Goal: Information Seeking & Learning: Check status

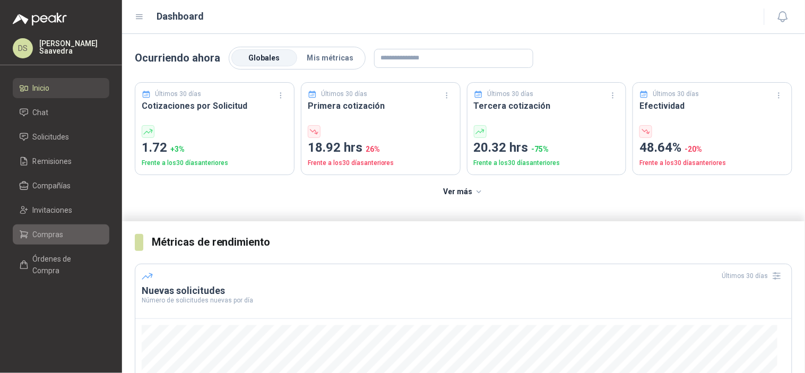
click at [59, 236] on span "Compras" at bounding box center [48, 235] width 31 height 12
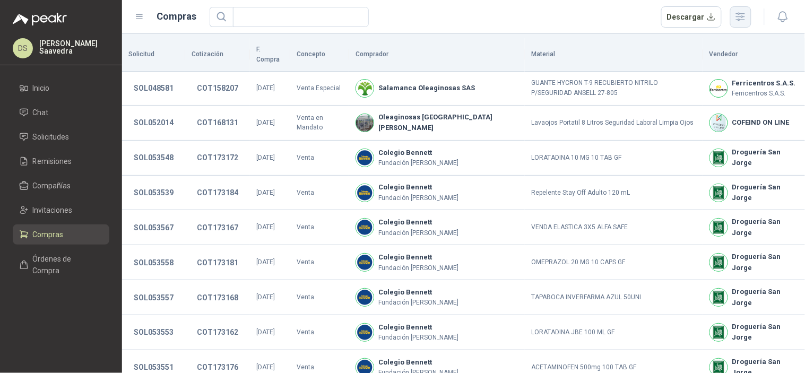
click at [741, 16] on icon "button" at bounding box center [740, 17] width 8 height 8
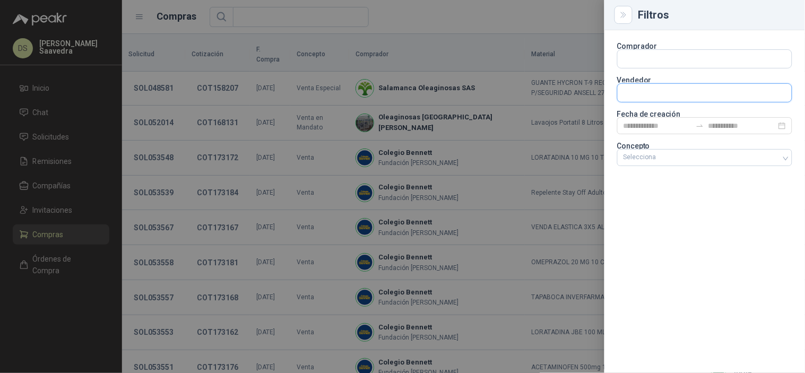
click at [670, 94] on input "text" at bounding box center [705, 93] width 174 height 18
click at [668, 93] on input "*****" at bounding box center [705, 93] width 174 height 18
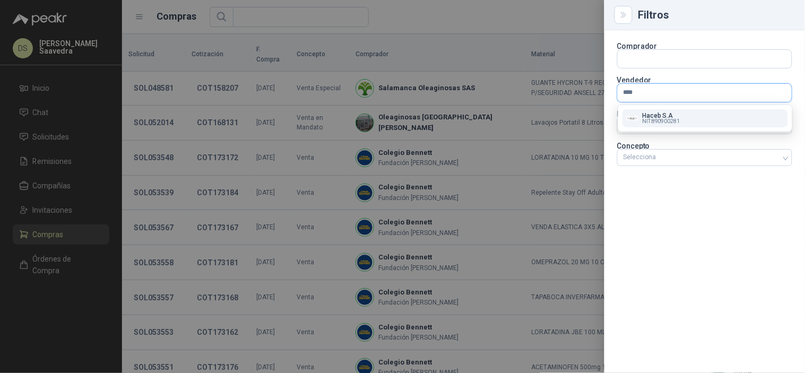
type input "****"
click at [658, 113] on p "Haceb S.A" at bounding box center [662, 115] width 38 height 6
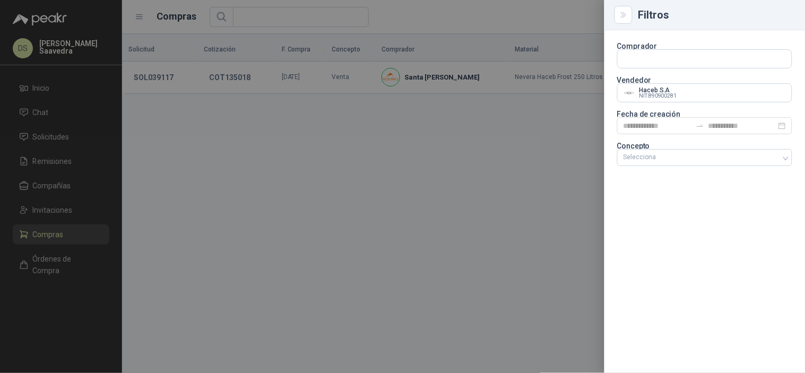
click at [520, 22] on div at bounding box center [402, 186] width 805 height 373
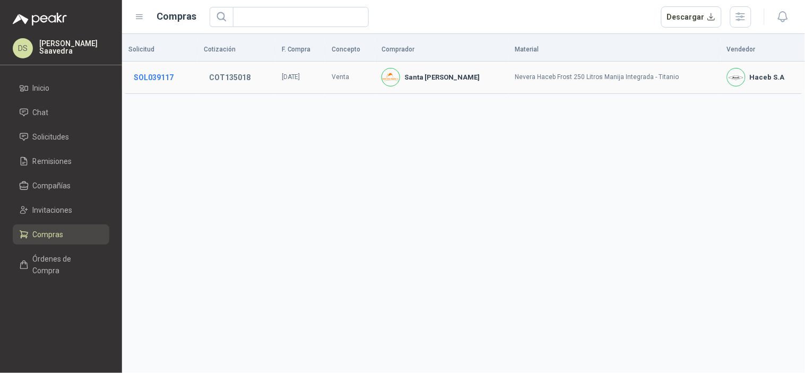
click at [168, 76] on button "SOL039117" at bounding box center [153, 77] width 50 height 19
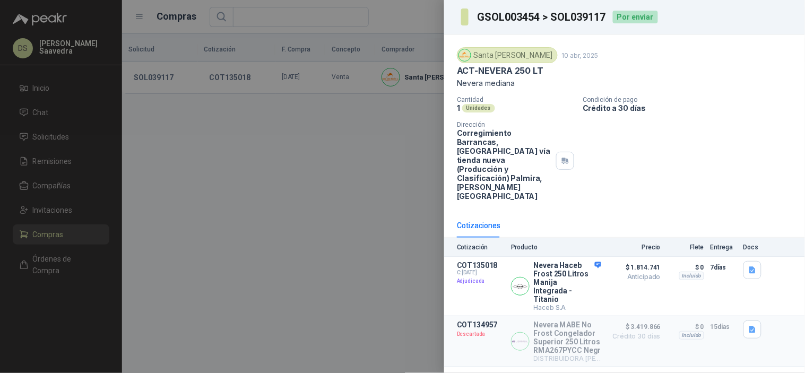
click at [571, 18] on h3 "GSOL003454 > SOL039117" at bounding box center [541, 17] width 129 height 11
click at [572, 18] on h3 "GSOL003454 > SOL039117" at bounding box center [541, 17] width 129 height 11
copy h3 "SOL039117"
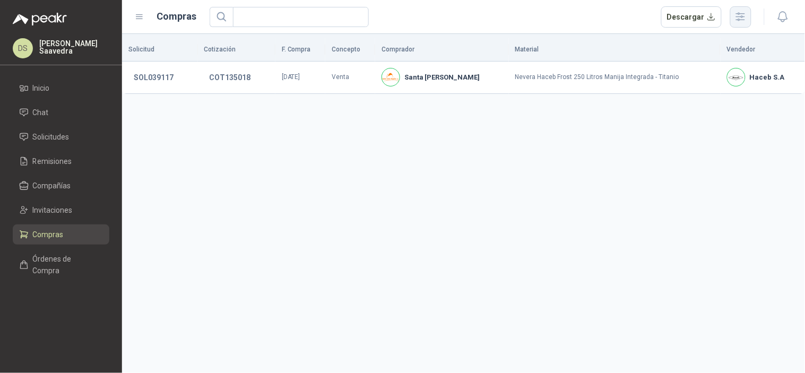
click at [735, 15] on icon "button" at bounding box center [740, 17] width 12 height 12
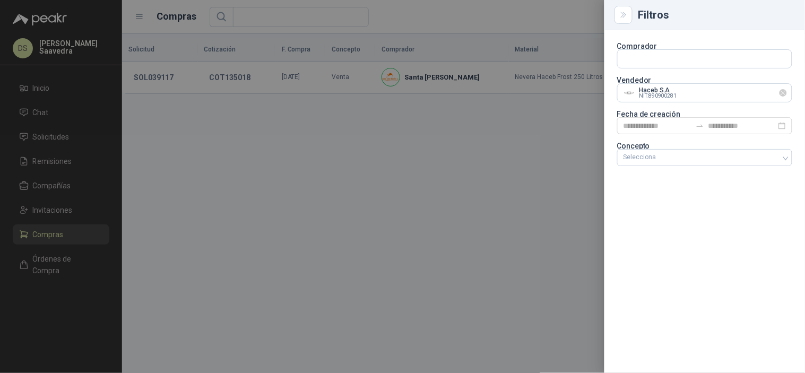
click at [781, 96] on icon "Limpiar" at bounding box center [783, 93] width 9 height 9
click at [747, 96] on input "text" at bounding box center [705, 93] width 174 height 18
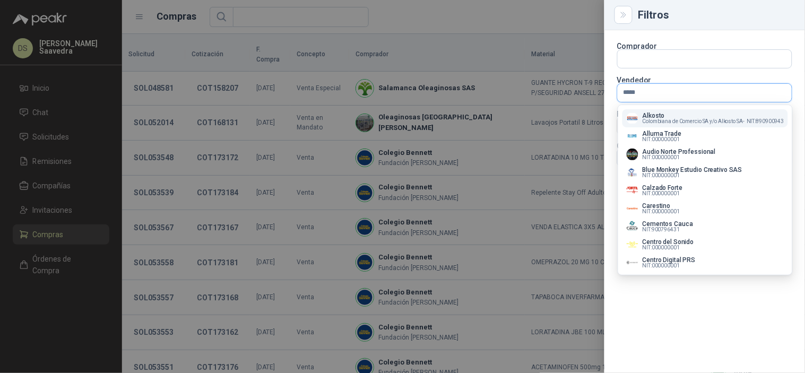
type input "******"
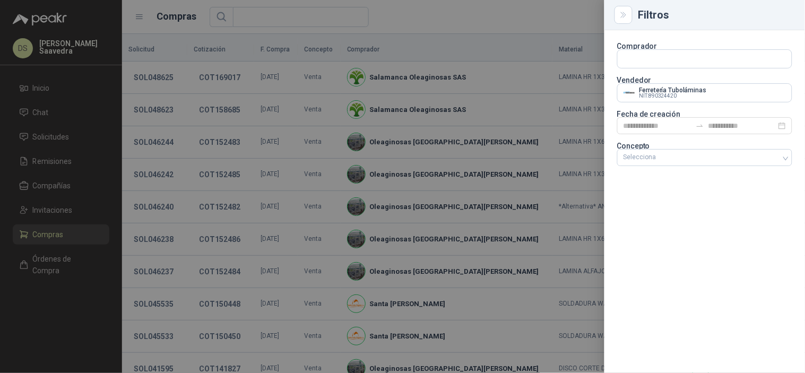
click at [551, 24] on div at bounding box center [402, 186] width 805 height 373
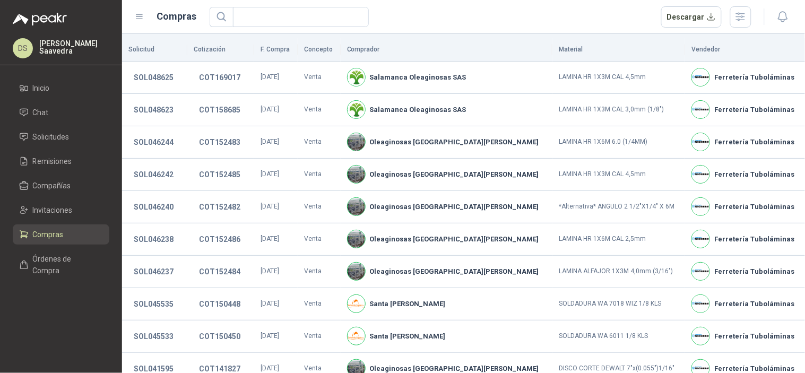
click at [494, 18] on div "Descargar" at bounding box center [481, 16] width 542 height 21
click at [747, 15] on icon "button" at bounding box center [740, 17] width 12 height 12
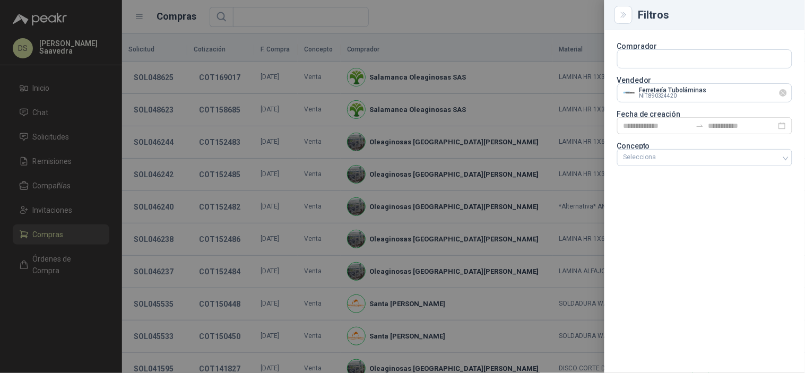
click at [784, 93] on icon "Limpiar" at bounding box center [783, 93] width 9 height 9
click at [744, 92] on input "text" at bounding box center [705, 93] width 174 height 18
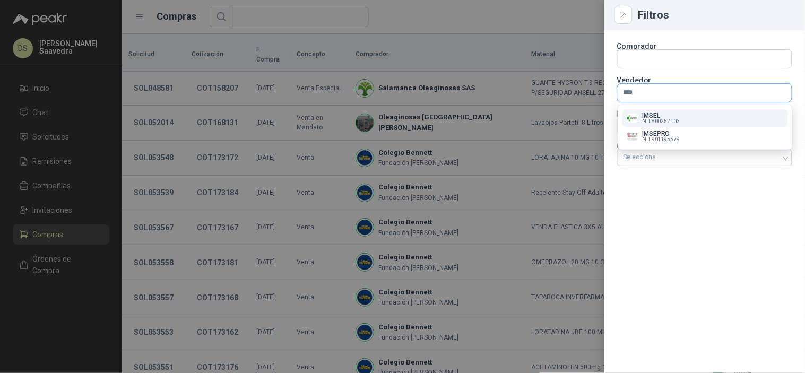
type input "*****"
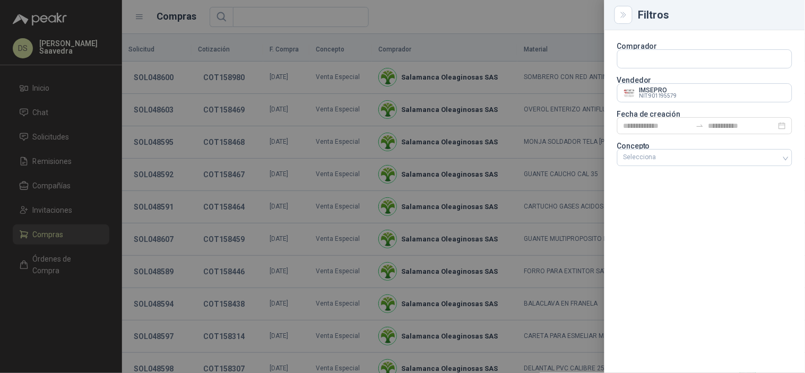
click at [480, 5] on div at bounding box center [402, 186] width 805 height 373
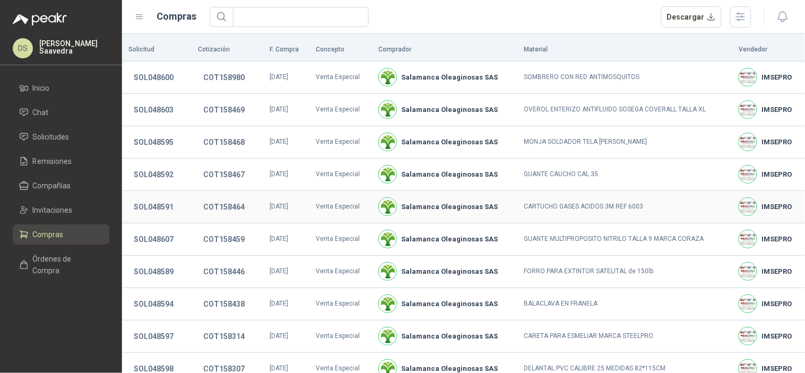
scroll to position [215, 0]
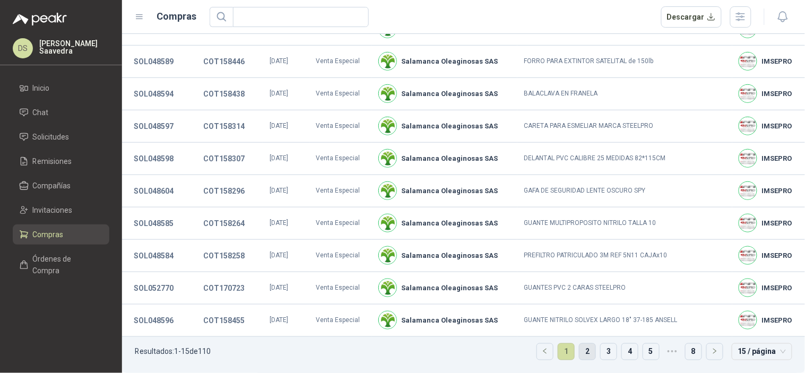
click at [579, 359] on link "2" at bounding box center [587, 352] width 16 height 16
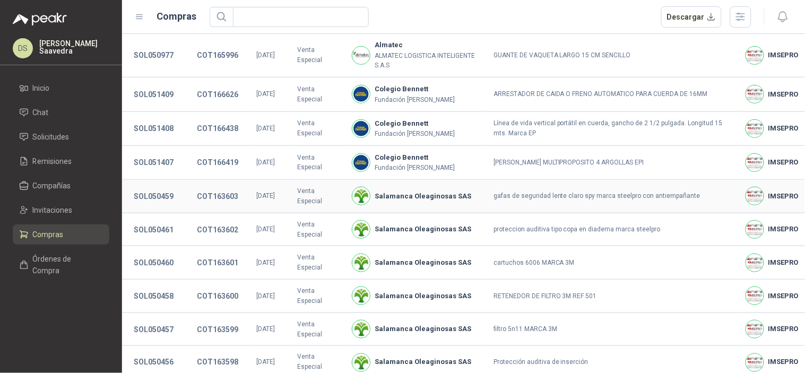
scroll to position [237, 0]
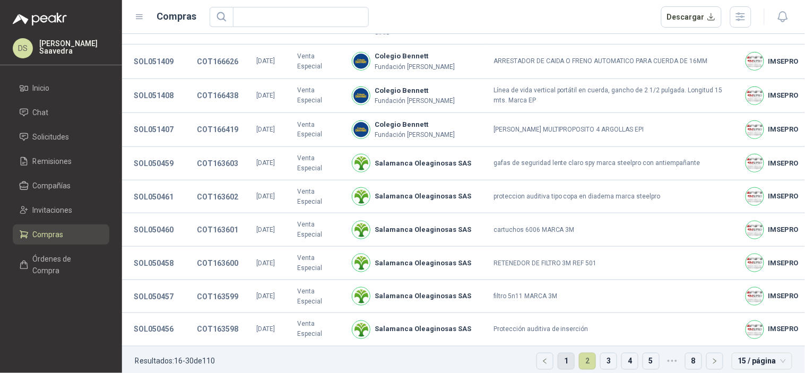
click at [560, 353] on link "1" at bounding box center [566, 361] width 16 height 16
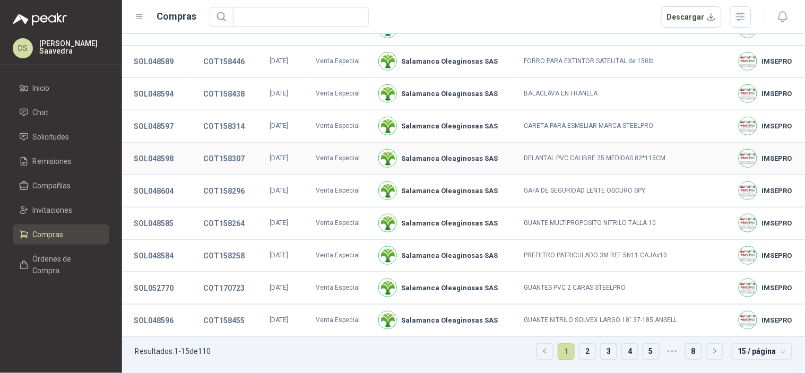
scroll to position [215, 0]
click at [740, 19] on icon "button" at bounding box center [740, 17] width 8 height 8
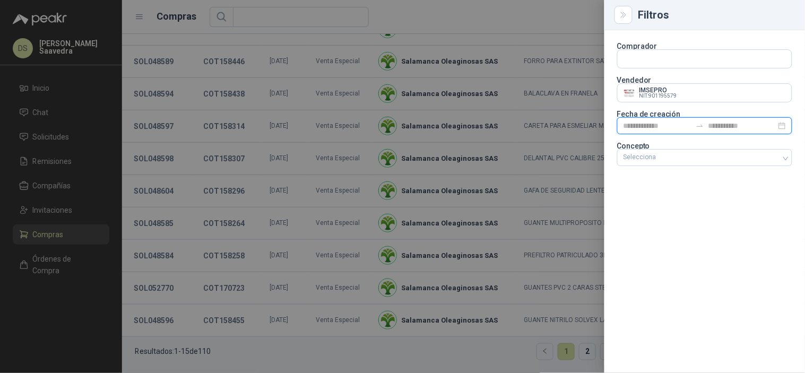
click at [669, 124] on input at bounding box center [657, 126] width 68 height 12
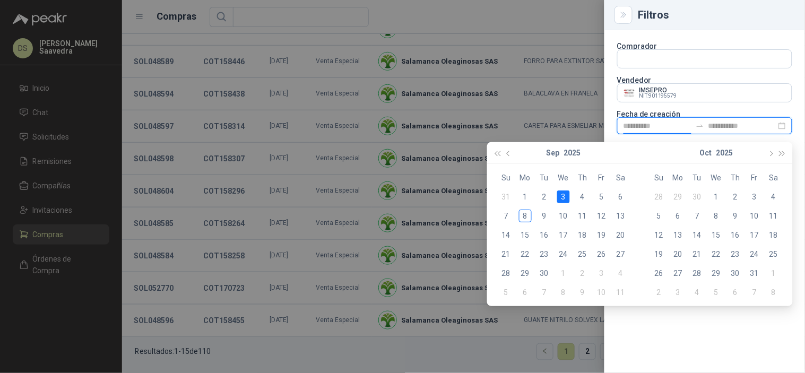
type input "**********"
click at [503, 155] on button "button" at bounding box center [509, 152] width 12 height 21
type input "**********"
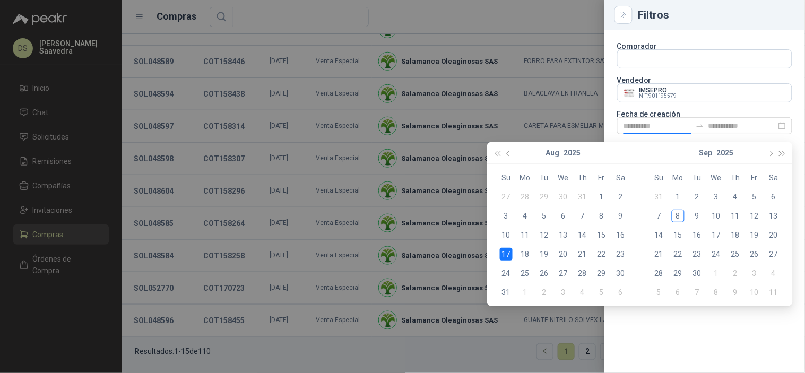
click at [507, 255] on div "17" at bounding box center [506, 254] width 13 height 13
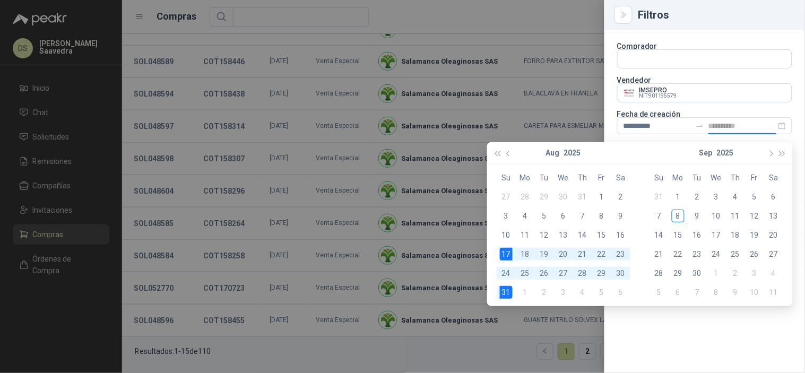
click at [505, 297] on div "31" at bounding box center [506, 292] width 13 height 13
type input "**********"
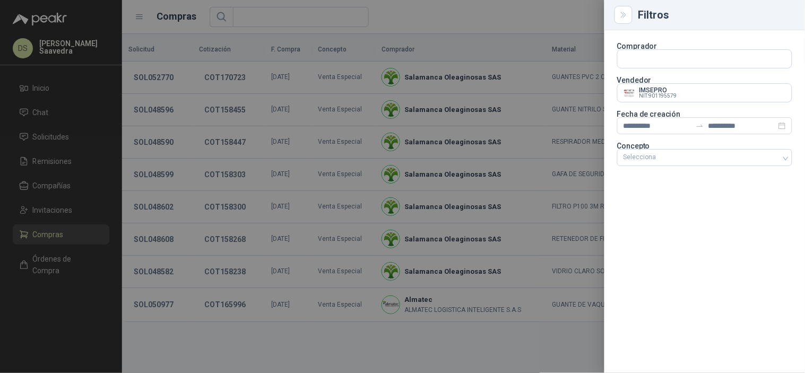
click at [528, 23] on div at bounding box center [402, 186] width 805 height 373
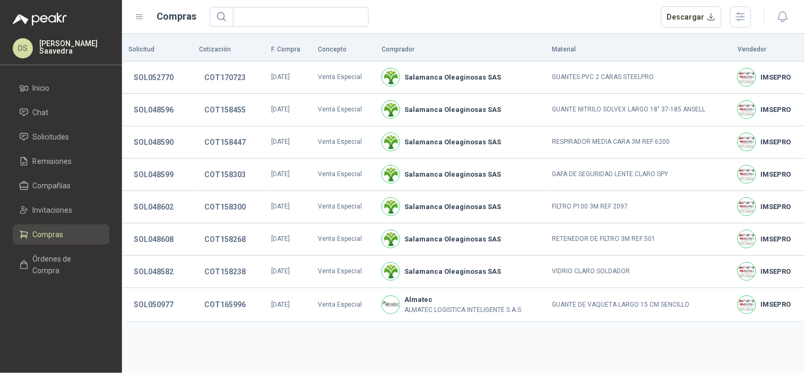
click at [414, 352] on div "Solicitud Cotización F. Compra Concepto Comprador Material Vendedor SOL052770 C…" at bounding box center [463, 203] width 683 height 339
click at [686, 24] on button "Descargar" at bounding box center [691, 16] width 61 height 21
click at [76, 212] on li "Invitaciones" at bounding box center [61, 210] width 84 height 12
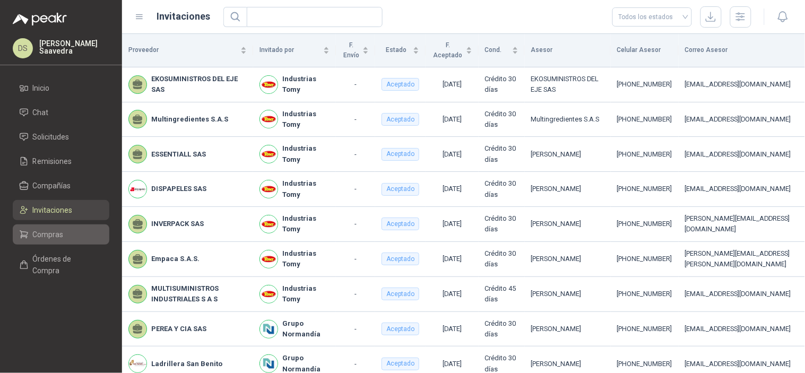
click at [63, 237] on li "Compras" at bounding box center [61, 235] width 84 height 12
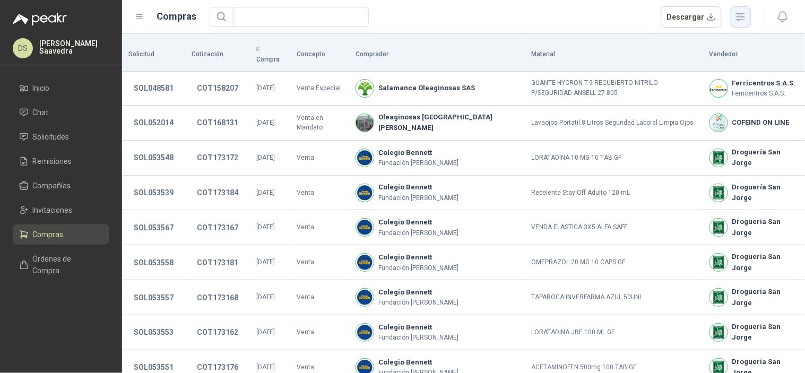
click at [749, 20] on button "button" at bounding box center [740, 16] width 21 height 21
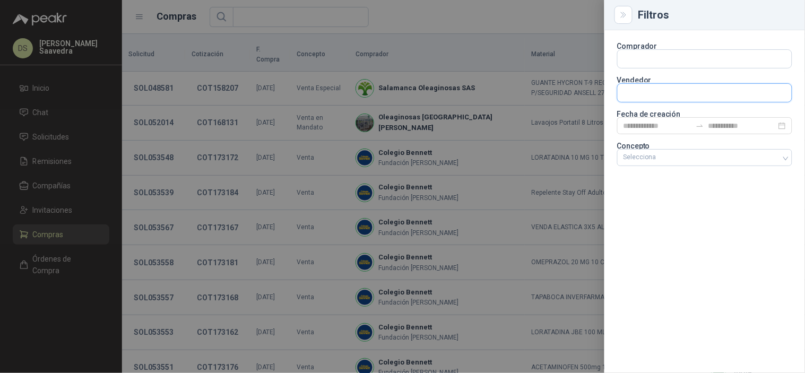
click at [704, 96] on input "text" at bounding box center [705, 93] width 174 height 18
click at [686, 192] on div "Comprador Vendedor Fecha de creación Concepto Selecciona" at bounding box center [704, 201] width 201 height 343
click at [711, 126] on input at bounding box center [742, 126] width 68 height 12
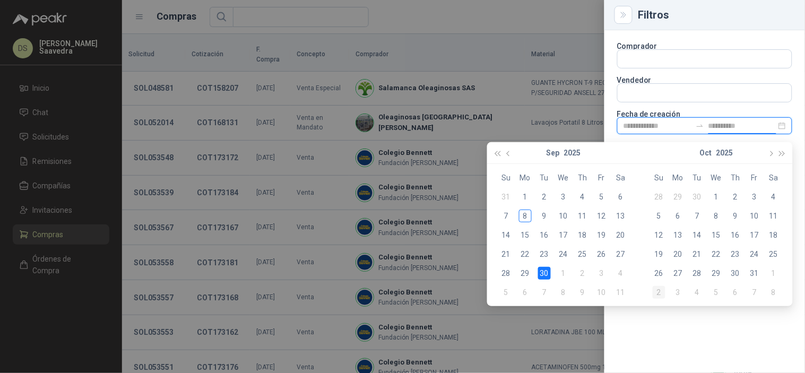
type input "**********"
click at [580, 196] on div "4" at bounding box center [582, 196] width 13 height 13
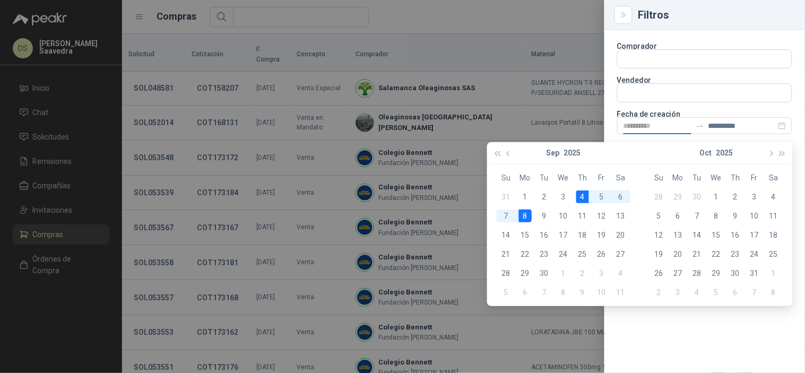
click at [522, 218] on div "8" at bounding box center [525, 216] width 13 height 13
type input "**********"
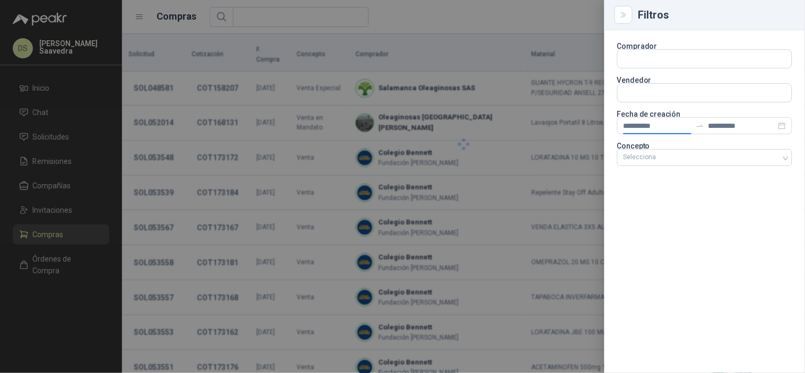
type input "**********"
click at [665, 241] on div "**********" at bounding box center [704, 201] width 201 height 343
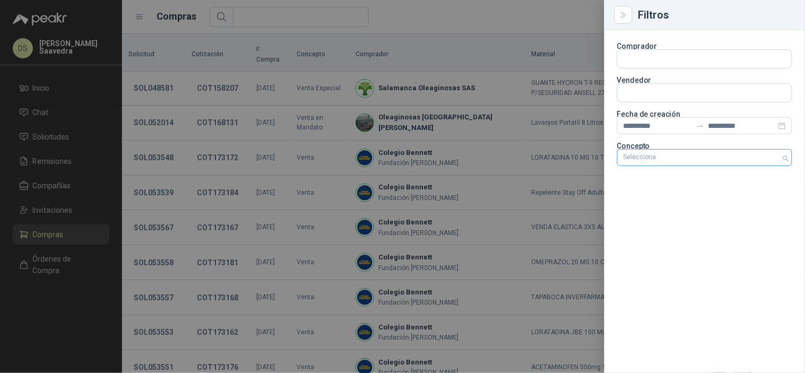
click at [656, 154] on div at bounding box center [699, 157] width 160 height 7
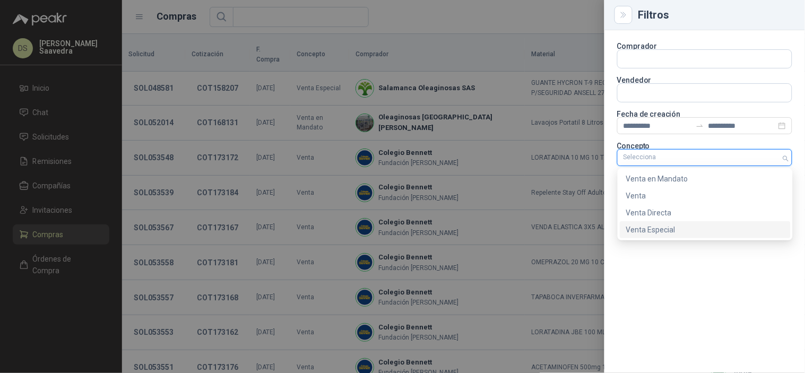
click at [661, 235] on div "Venta Especial" at bounding box center [705, 230] width 158 height 12
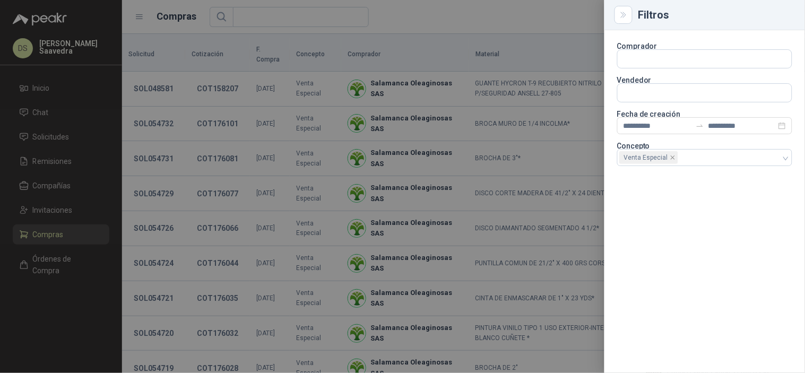
click at [541, 17] on div at bounding box center [402, 186] width 805 height 373
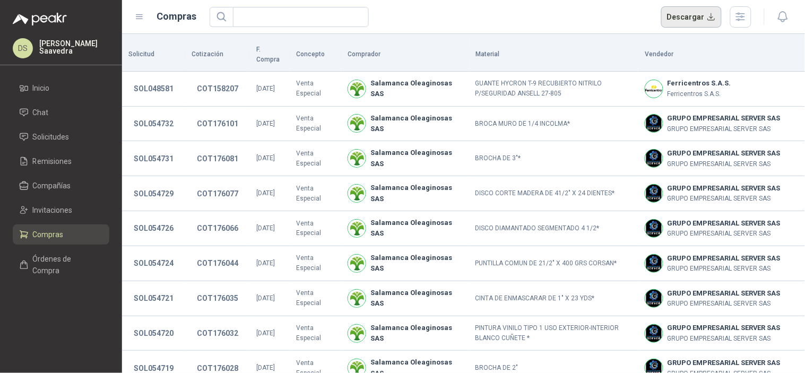
click at [696, 23] on button "Descargar" at bounding box center [691, 16] width 61 height 21
click at [747, 18] on icon "button" at bounding box center [740, 17] width 12 height 12
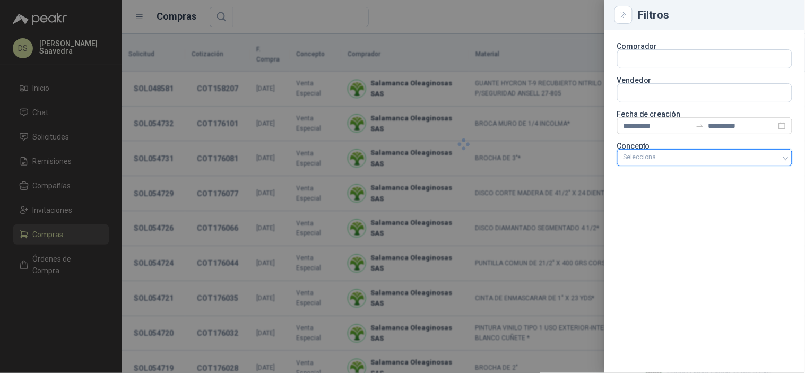
click at [754, 158] on div at bounding box center [699, 157] width 160 height 7
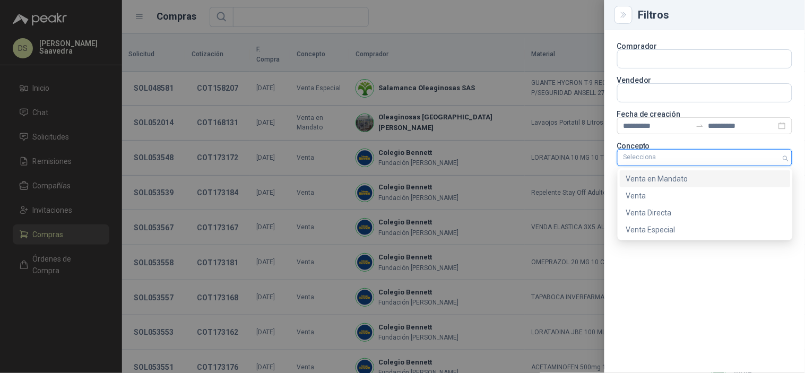
click at [690, 179] on div "Venta en Mandato" at bounding box center [705, 179] width 158 height 12
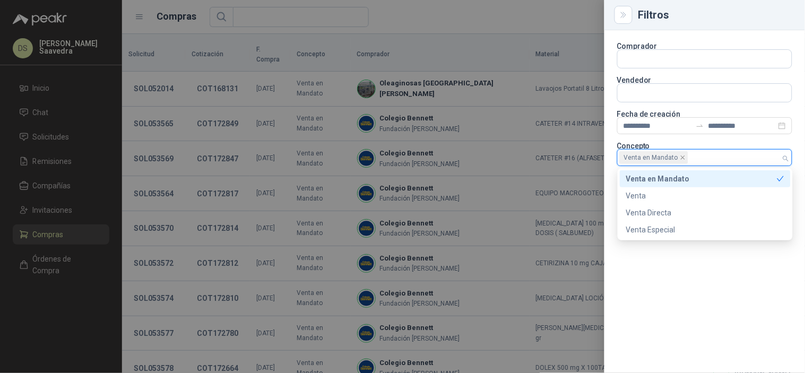
click at [518, 29] on div at bounding box center [402, 186] width 805 height 373
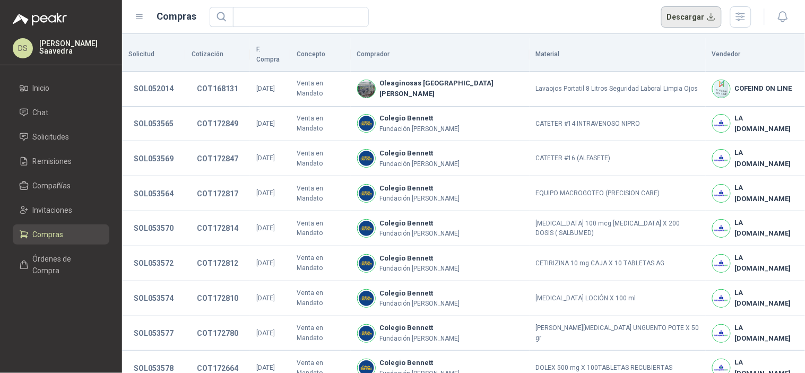
drag, startPoint x: 697, startPoint y: 9, endPoint x: 682, endPoint y: 18, distance: 17.1
click at [697, 11] on button "Descargar" at bounding box center [691, 16] width 61 height 21
click at [492, 38] on th "Comprador" at bounding box center [440, 54] width 179 height 33
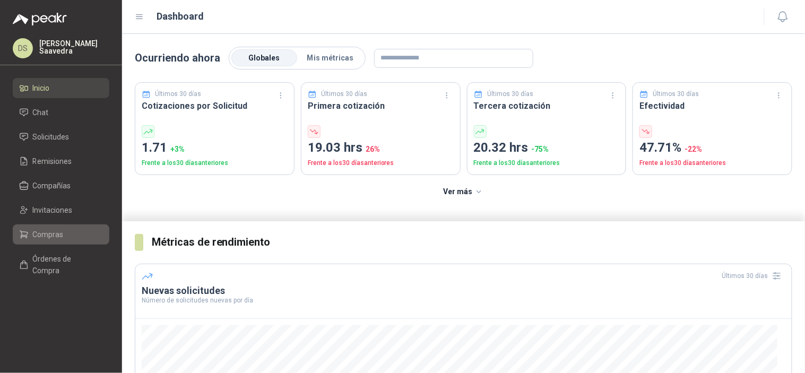
click at [48, 237] on span "Compras" at bounding box center [48, 235] width 31 height 12
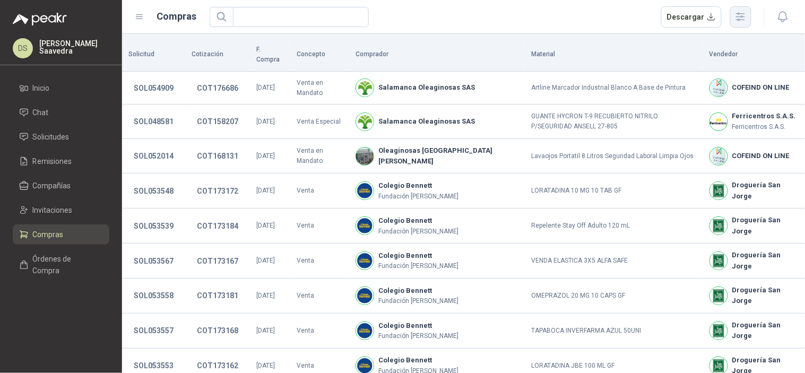
click at [741, 15] on icon "button" at bounding box center [740, 17] width 12 height 12
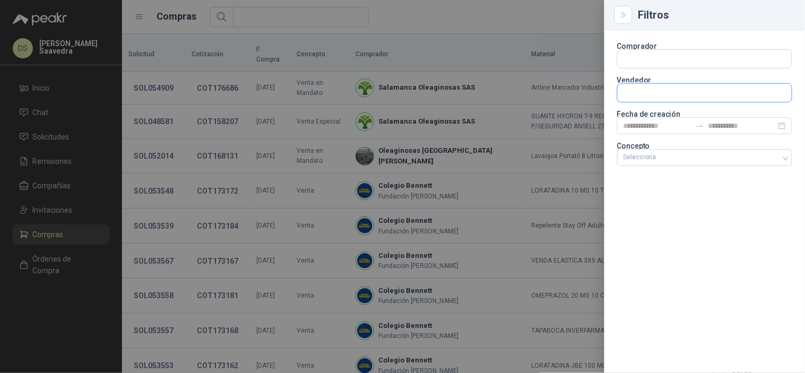
click at [664, 91] on input "text" at bounding box center [705, 93] width 174 height 18
type input "******"
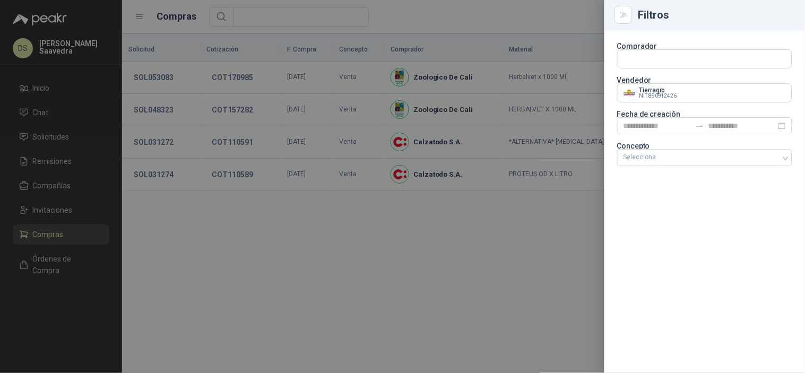
click at [548, 11] on div at bounding box center [402, 186] width 805 height 373
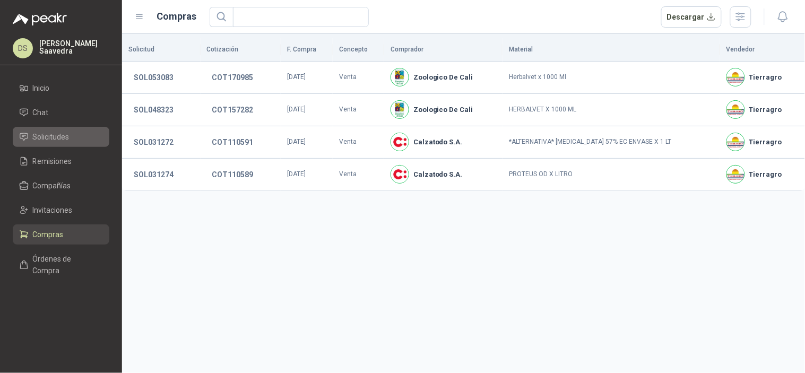
click at [66, 142] on span "Solicitudes" at bounding box center [51, 137] width 37 height 12
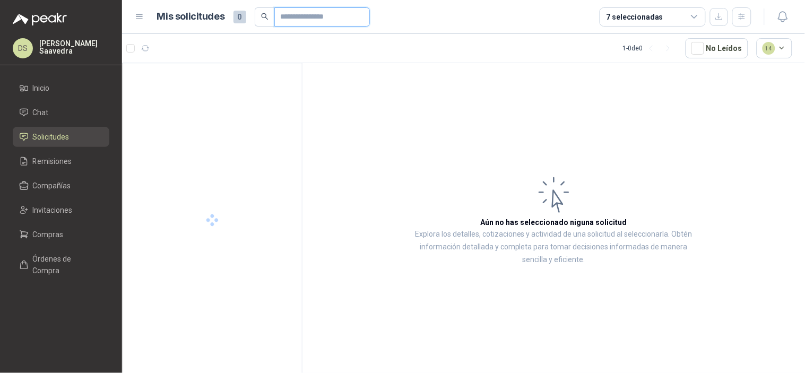
click at [336, 15] on input "text" at bounding box center [318, 17] width 74 height 18
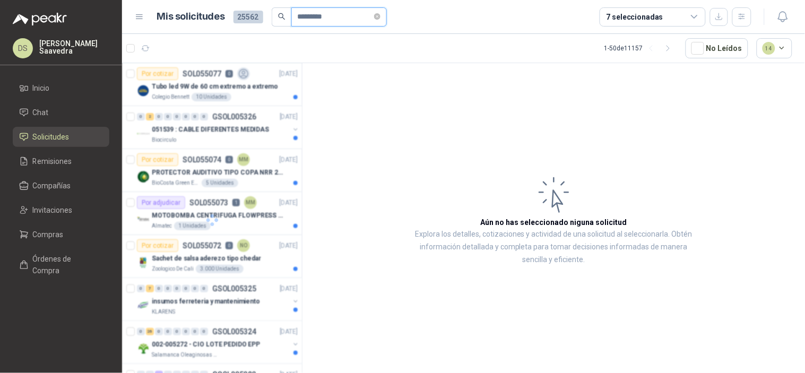
type input "*********"
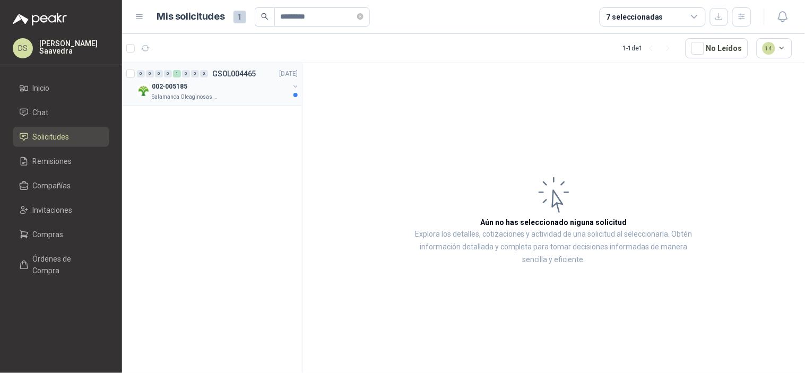
click at [253, 85] on div "002-005185" at bounding box center [220, 86] width 137 height 13
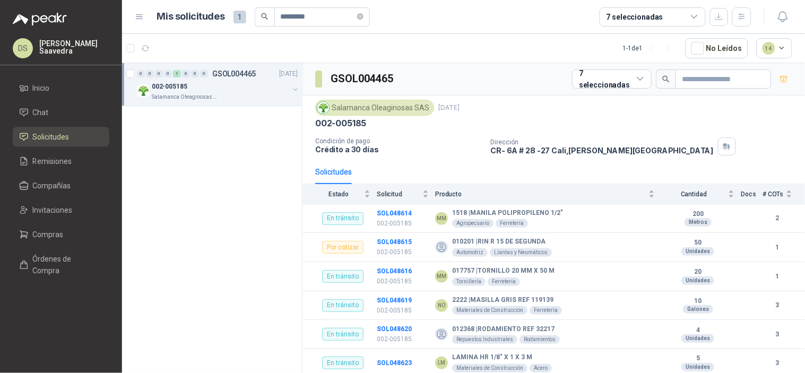
scroll to position [924, 0]
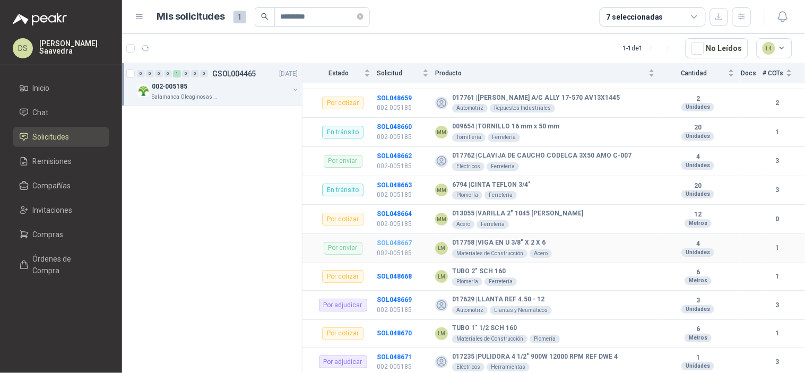
click at [396, 240] on b "SOL048667" at bounding box center [394, 242] width 35 height 7
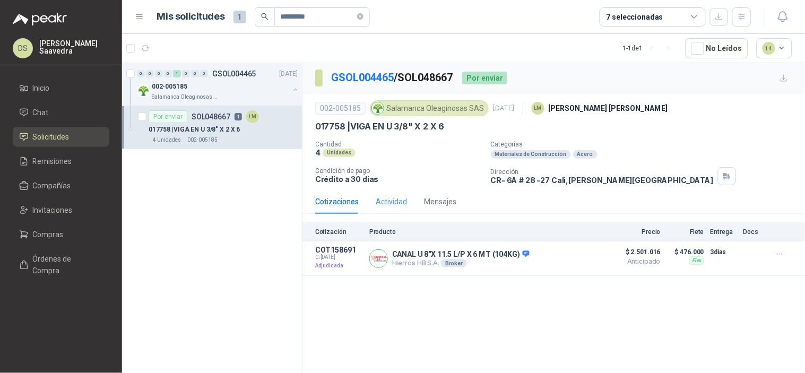
click at [397, 209] on div "Actividad" at bounding box center [391, 201] width 31 height 24
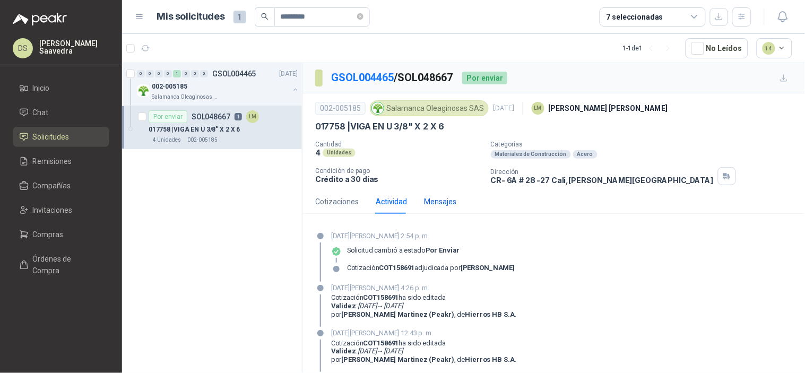
click at [441, 204] on div "Mensajes" at bounding box center [440, 202] width 32 height 12
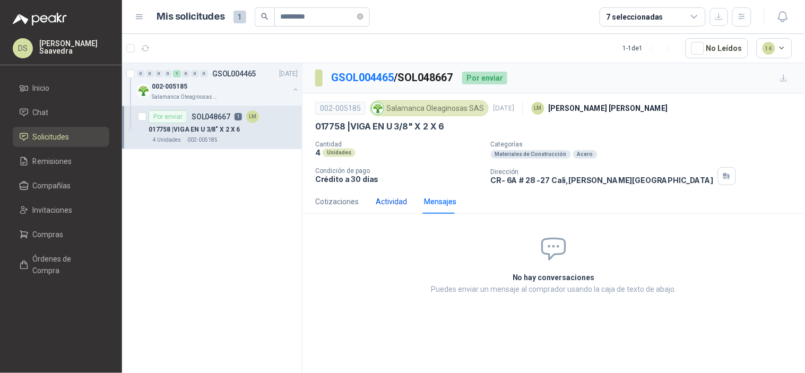
click at [383, 204] on div "Actividad" at bounding box center [391, 202] width 31 height 12
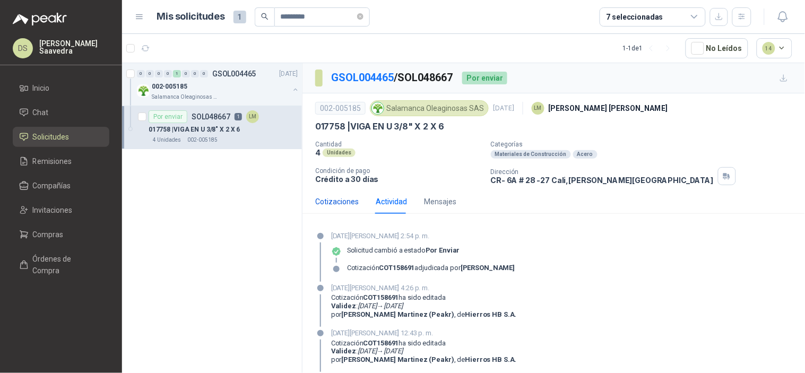
click at [352, 202] on div "Cotizaciones" at bounding box center [337, 202] width 44 height 12
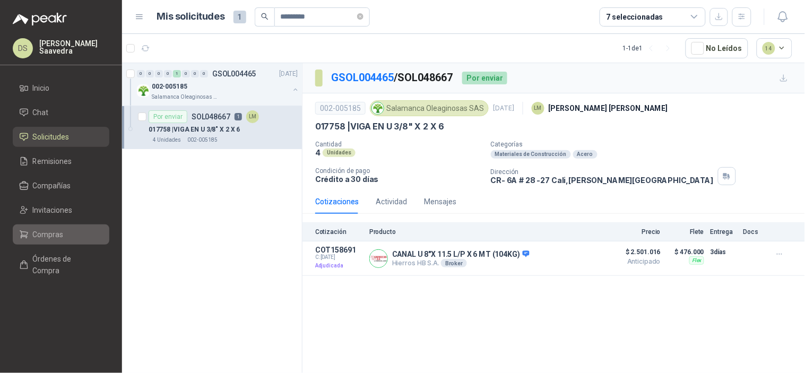
click at [55, 231] on span "Compras" at bounding box center [48, 235] width 31 height 12
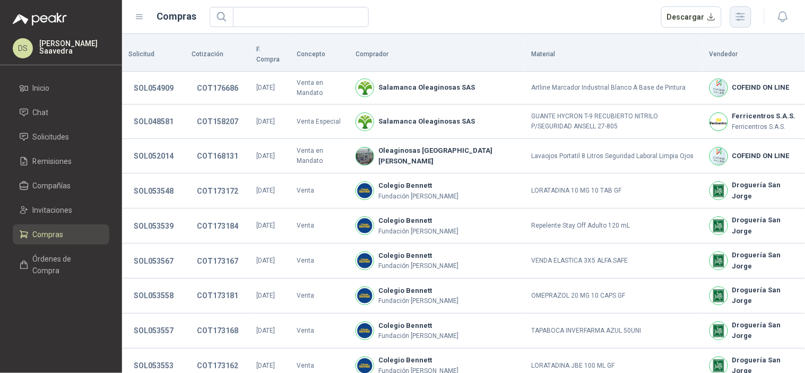
click at [744, 20] on icon "button" at bounding box center [740, 17] width 8 height 8
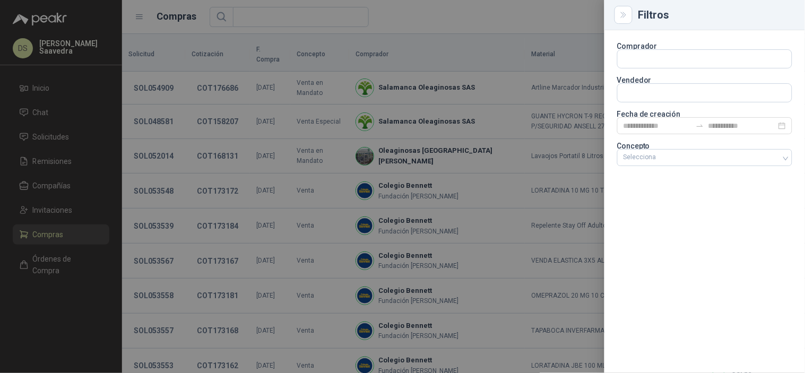
click at [540, 23] on div at bounding box center [402, 186] width 805 height 373
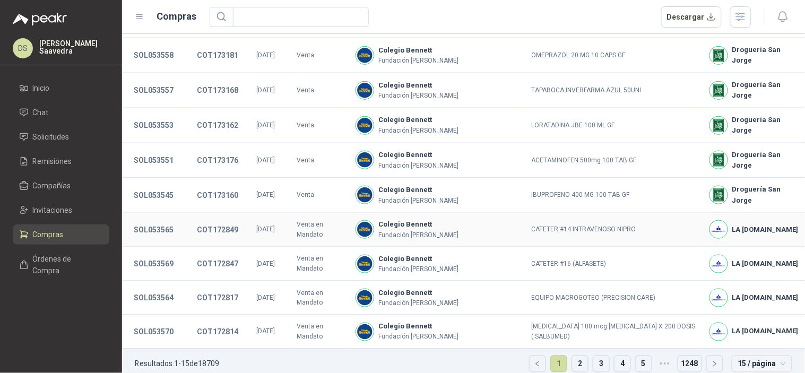
scroll to position [241, 0]
click at [158, 220] on button "SOL053565" at bounding box center [153, 229] width 50 height 19
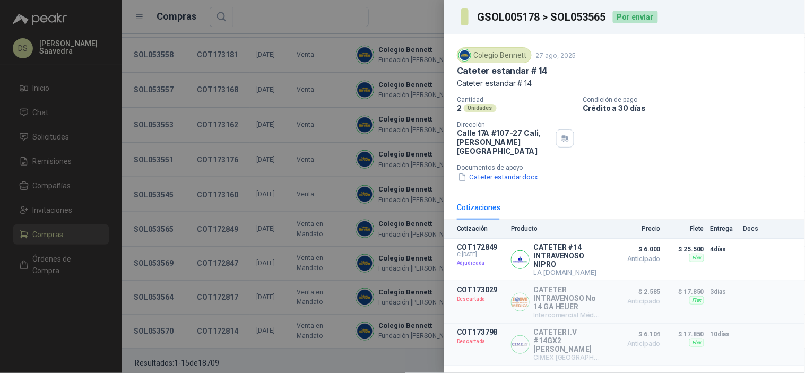
click at [581, 13] on h3 "GSOL005178 > SOL053565" at bounding box center [541, 17] width 129 height 11
copy h3 "SOL053565"
click at [221, 197] on div at bounding box center [402, 186] width 805 height 373
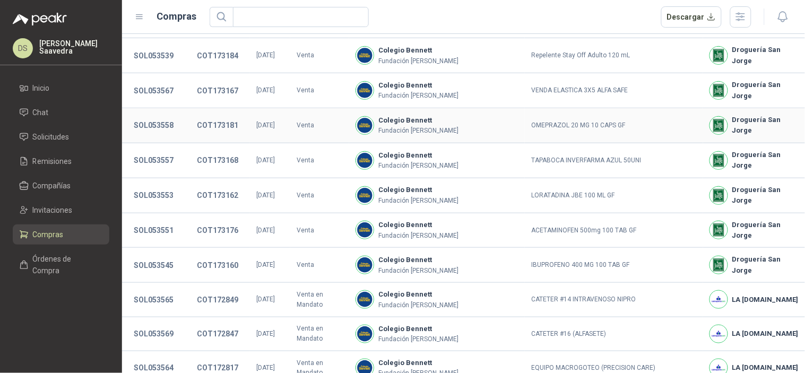
scroll to position [83, 0]
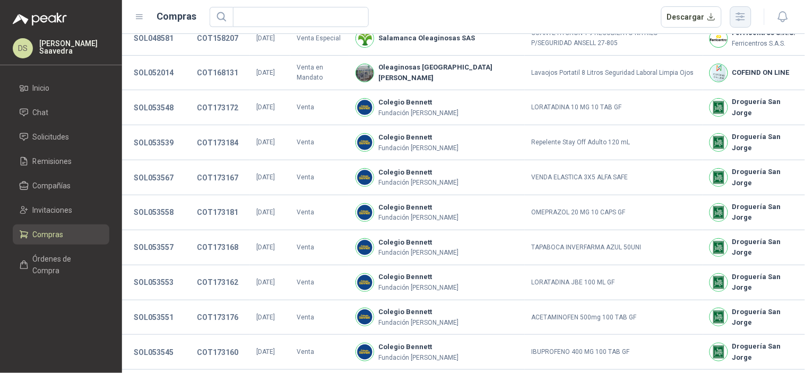
click at [742, 12] on icon "button" at bounding box center [740, 17] width 12 height 12
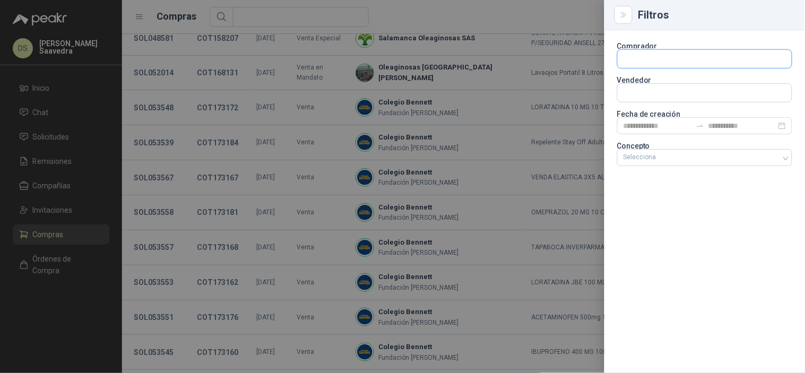
click at [656, 62] on input "text" at bounding box center [705, 59] width 174 height 18
type input "*****"
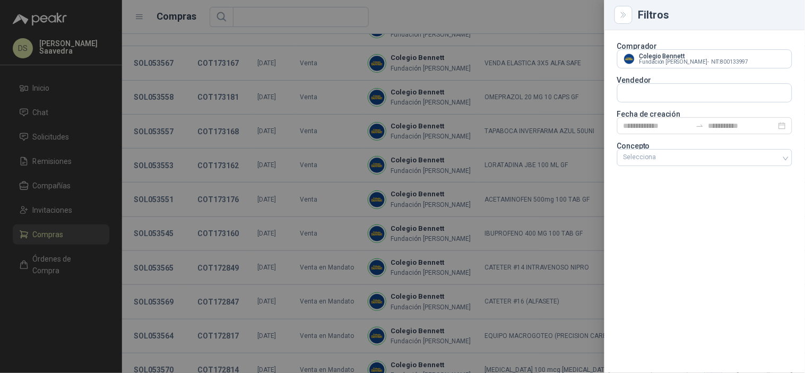
click at [568, 46] on div at bounding box center [402, 186] width 805 height 373
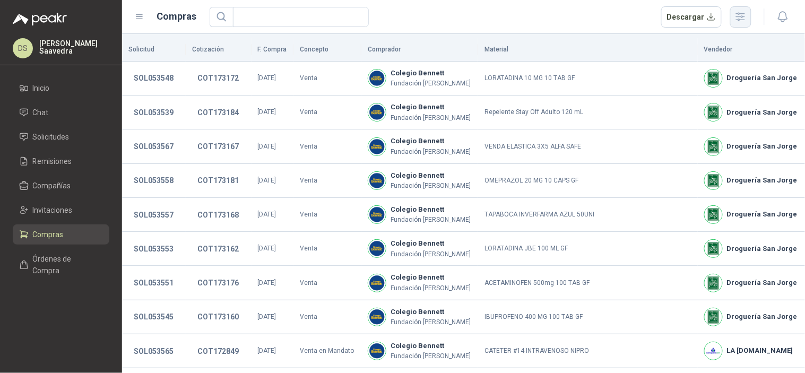
click at [744, 7] on button "button" at bounding box center [740, 16] width 21 height 21
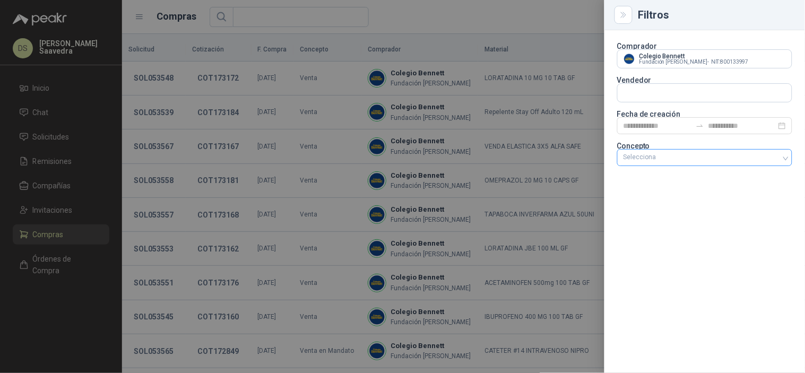
click at [665, 152] on div "Selecciona" at bounding box center [704, 157] width 175 height 17
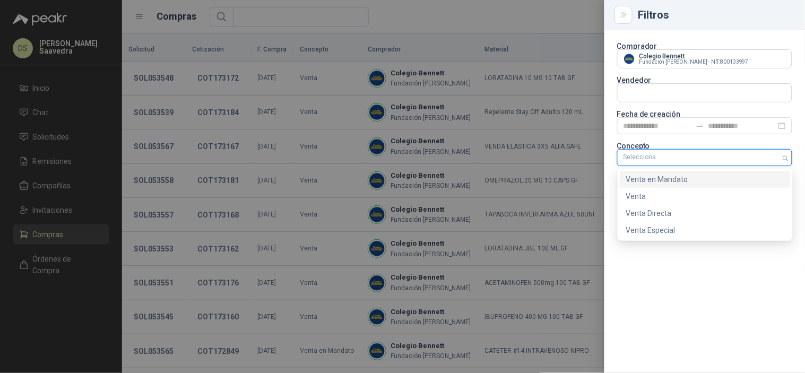
click at [661, 181] on div "Venta en Mandato" at bounding box center [705, 180] width 158 height 12
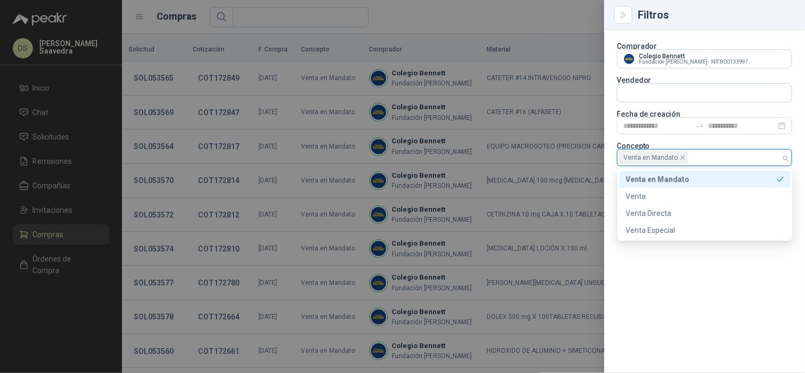
click at [559, 30] on div at bounding box center [402, 186] width 805 height 373
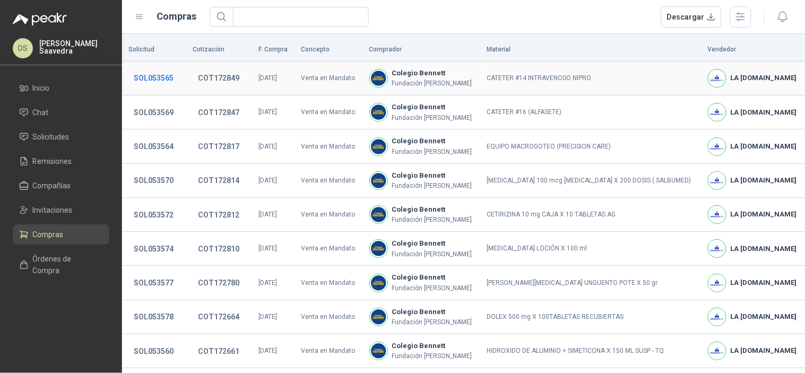
click at [162, 77] on button "SOL053565" at bounding box center [153, 77] width 50 height 19
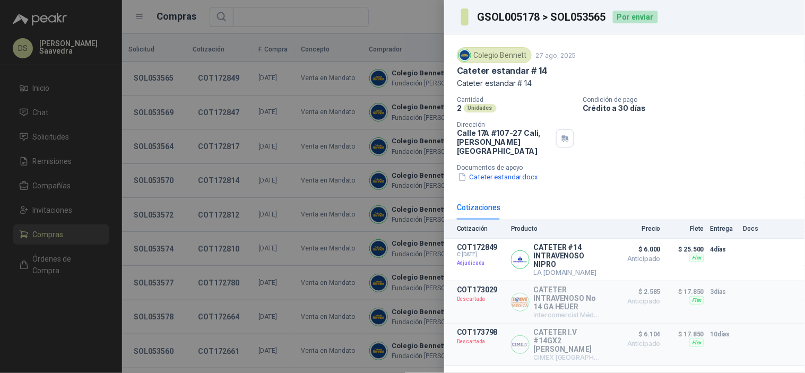
click at [573, 19] on h3 "GSOL005178 > SOL053565" at bounding box center [541, 17] width 129 height 11
copy h3 "SOL053565"
click at [67, 188] on div at bounding box center [402, 186] width 805 height 373
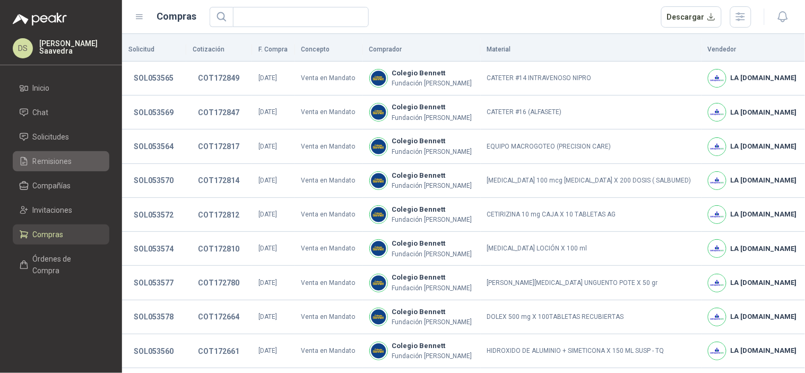
click at [62, 167] on span "Remisiones" at bounding box center [52, 161] width 39 height 12
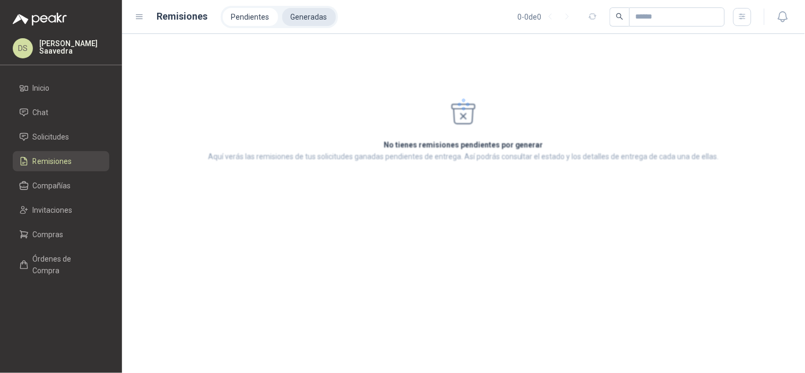
click at [301, 16] on li "Generadas" at bounding box center [309, 17] width 54 height 18
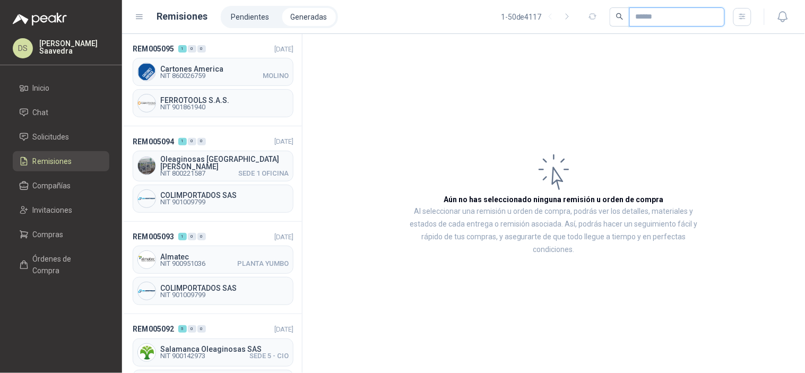
click at [681, 14] on input "text" at bounding box center [673, 17] width 74 height 18
paste input "*********"
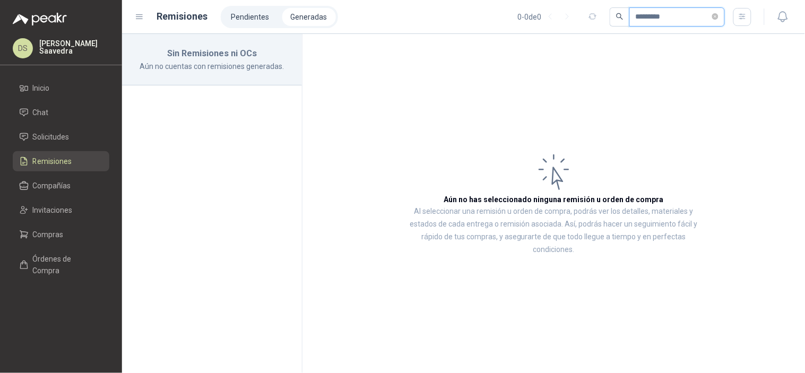
type input "*********"
click at [69, 239] on li "Compras" at bounding box center [61, 235] width 84 height 12
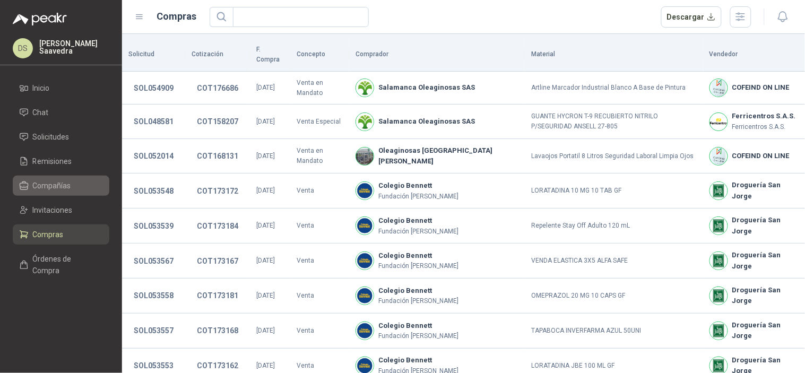
click at [67, 193] on link "Compañías" at bounding box center [61, 186] width 97 height 20
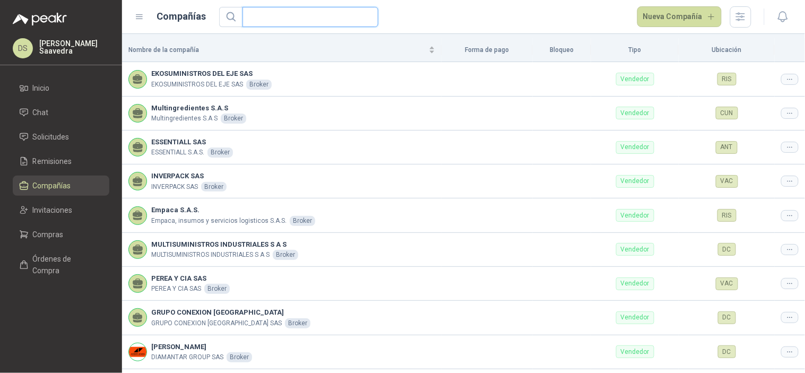
click at [276, 20] on input "text" at bounding box center [306, 16] width 115 height 19
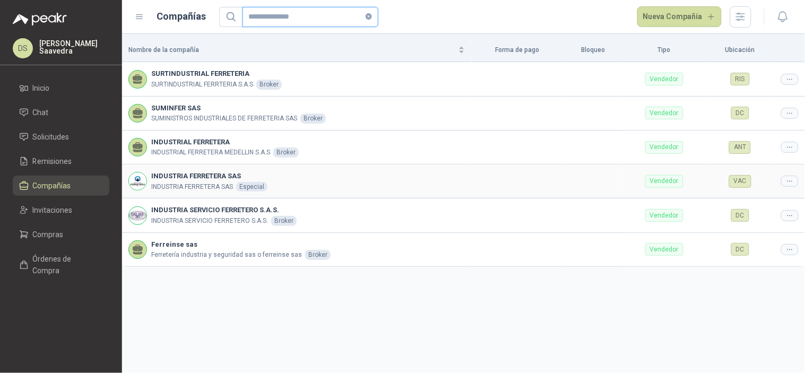
type input "**********"
click at [785, 182] on div at bounding box center [790, 181] width 18 height 11
click at [756, 197] on span "Editar compañía" at bounding box center [762, 200] width 55 height 12
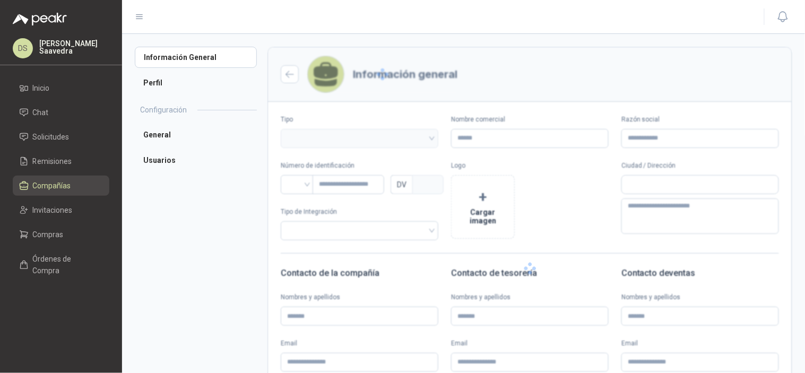
type input "**********"
type input "*********"
type input "*"
type textarea "**********"
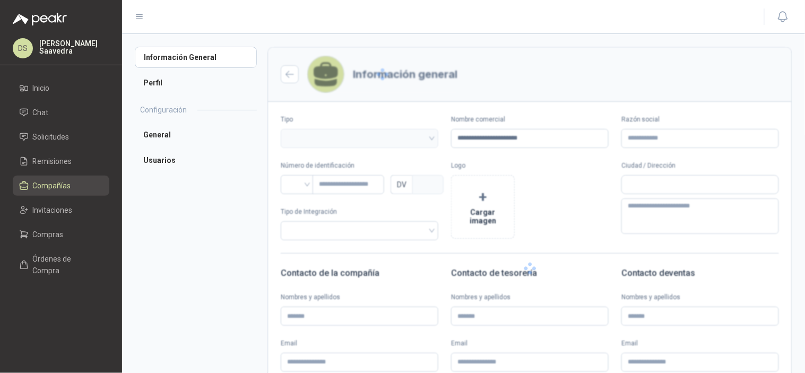
type input "**********"
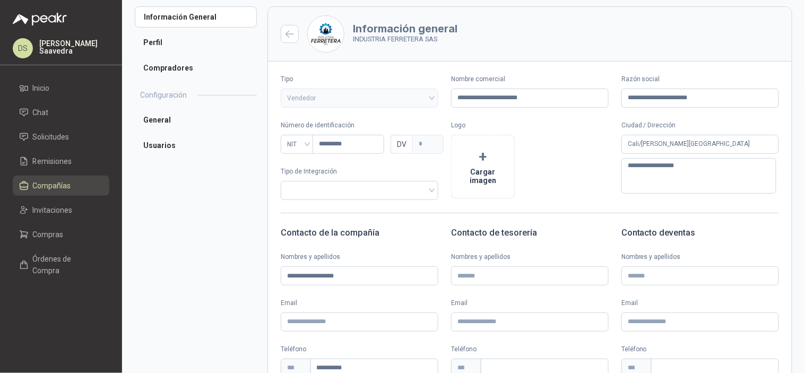
scroll to position [78, 0]
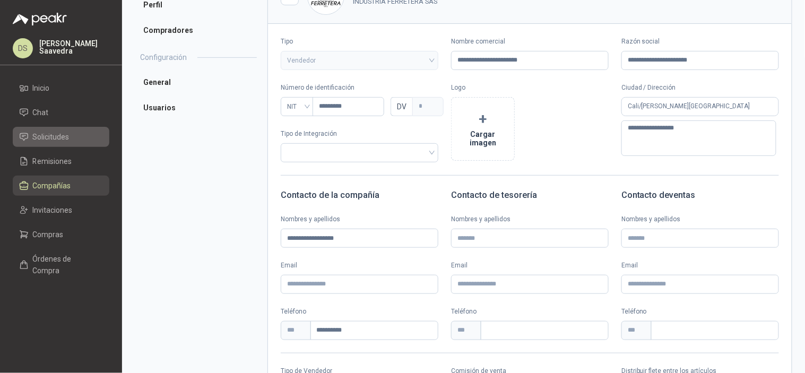
drag, startPoint x: 50, startPoint y: 128, endPoint x: 75, endPoint y: 133, distance: 24.9
click at [50, 128] on link "Solicitudes" at bounding box center [61, 137] width 97 height 20
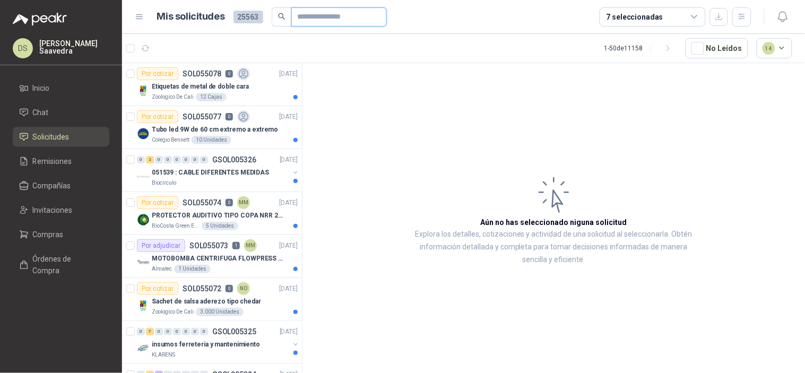
click at [315, 19] on input "text" at bounding box center [335, 17] width 74 height 18
paste input "*********"
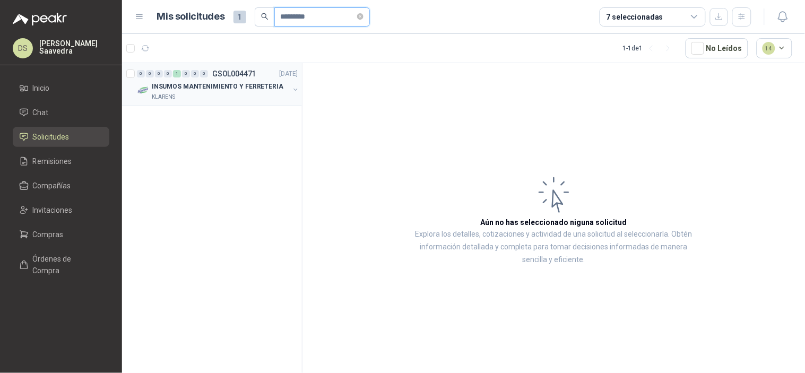
type input "*********"
click at [235, 77] on p "GSOL004471" at bounding box center [234, 73] width 44 height 7
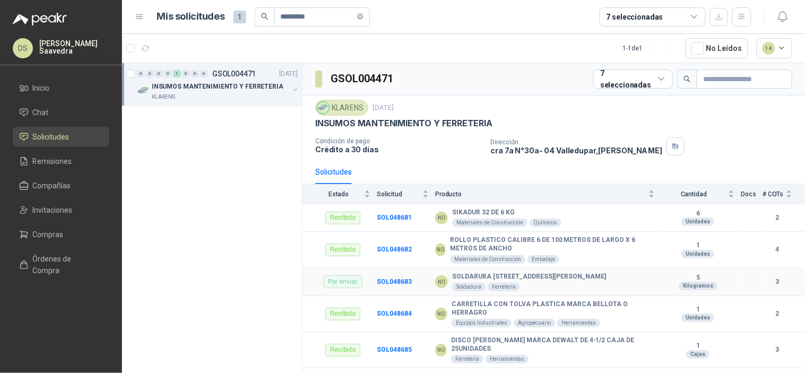
click at [395, 277] on td "SOL048683" at bounding box center [406, 282] width 58 height 28
click at [397, 283] on b "SOL048683" at bounding box center [394, 281] width 35 height 7
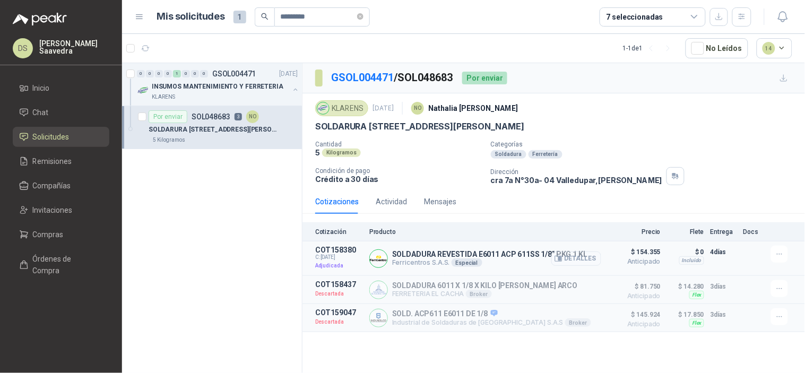
click at [587, 256] on button "Detalles" at bounding box center [576, 259] width 50 height 14
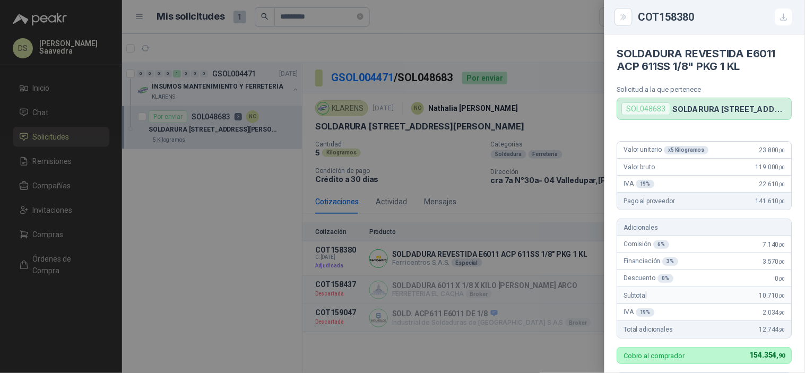
click at [476, 195] on div at bounding box center [402, 186] width 805 height 373
